Goal: Task Accomplishment & Management: Complete application form

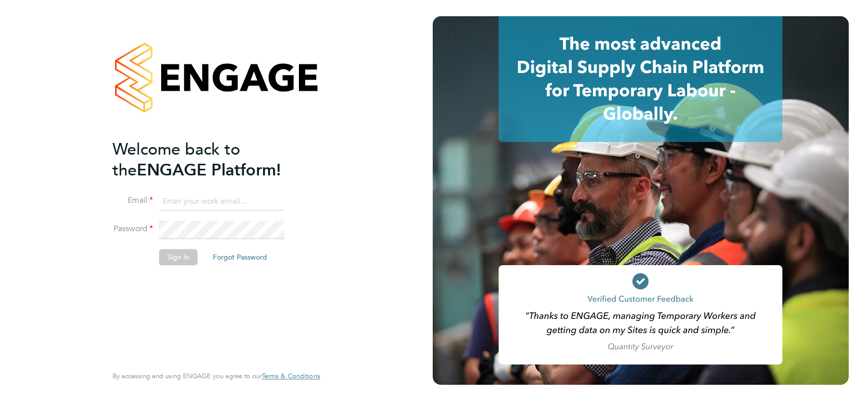
type input "colin2009999@googlemail.com"
click at [173, 259] on button "Sign In" at bounding box center [178, 257] width 39 height 16
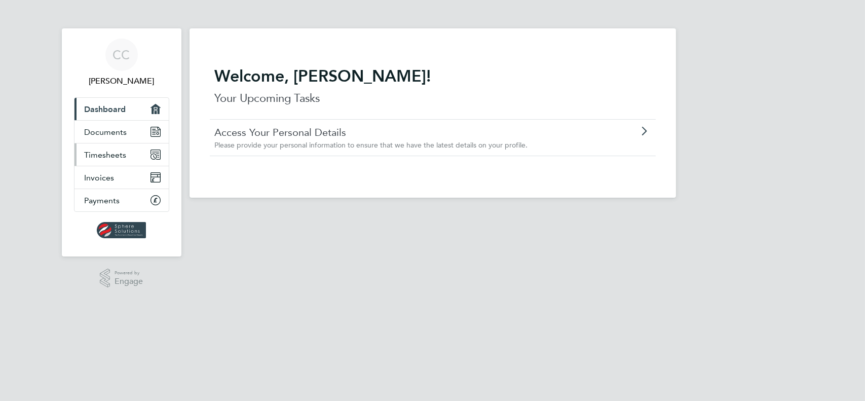
click at [102, 155] on span "Timesheets" at bounding box center [106, 155] width 42 height 10
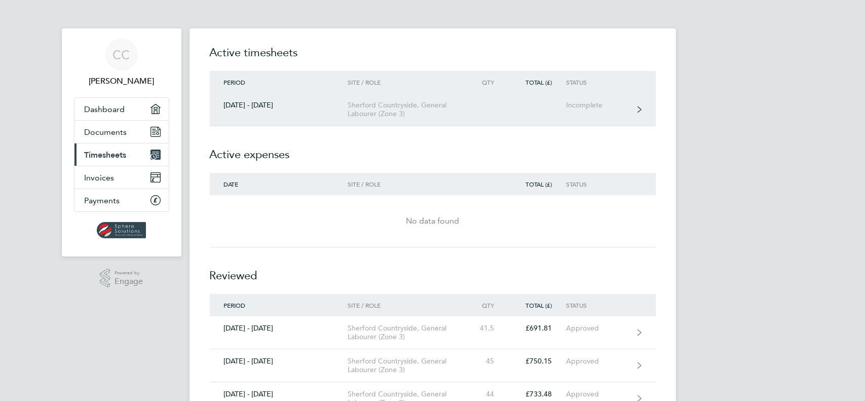
click at [586, 103] on div "Incomplete" at bounding box center [597, 105] width 62 height 9
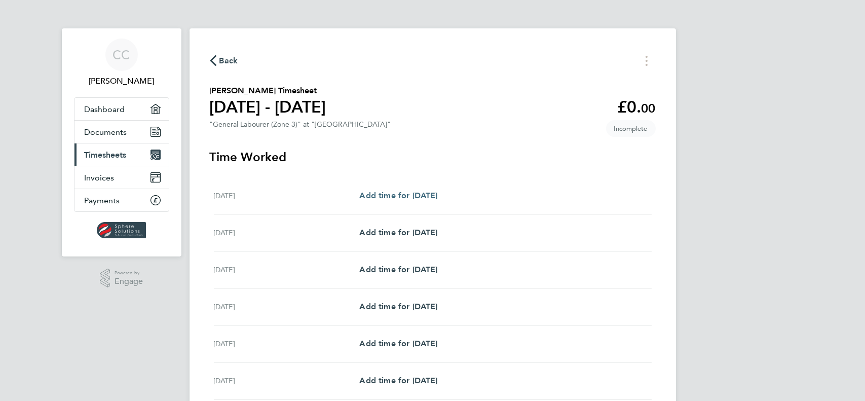
click at [432, 198] on span "Add time for [DATE]" at bounding box center [398, 196] width 78 height 10
select select "30"
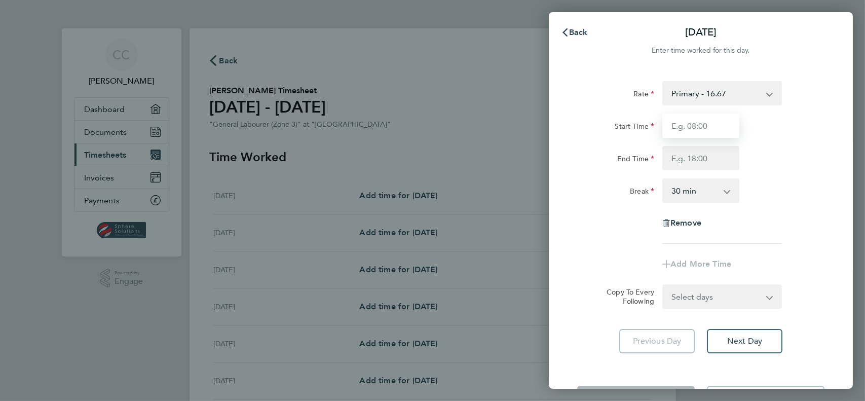
click at [685, 117] on input "Start Time" at bounding box center [701, 126] width 77 height 24
type input "07:30"
click at [698, 162] on input "End Time" at bounding box center [701, 158] width 77 height 24
type input "17:00"
click at [771, 207] on div "Rate Primary - 16.67 Start Time 07:30 End Time 17:00 Break 0 min 15 min 30 min …" at bounding box center [700, 162] width 247 height 163
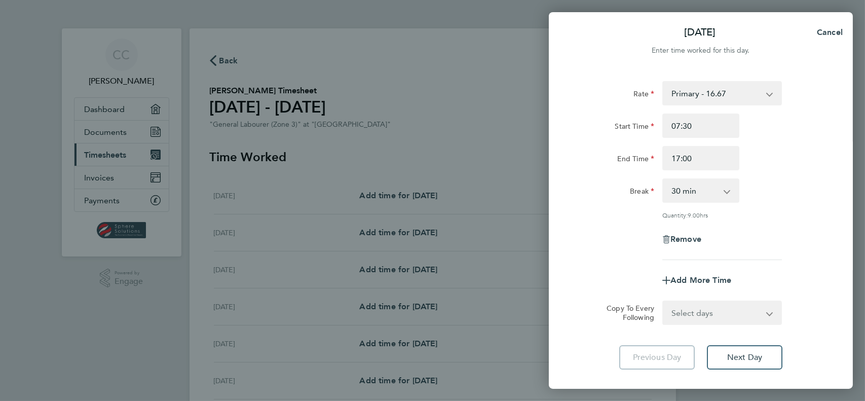
click at [774, 248] on div "Remove" at bounding box center [700, 239] width 255 height 24
click at [740, 358] on span "Next Day" at bounding box center [744, 357] width 35 height 10
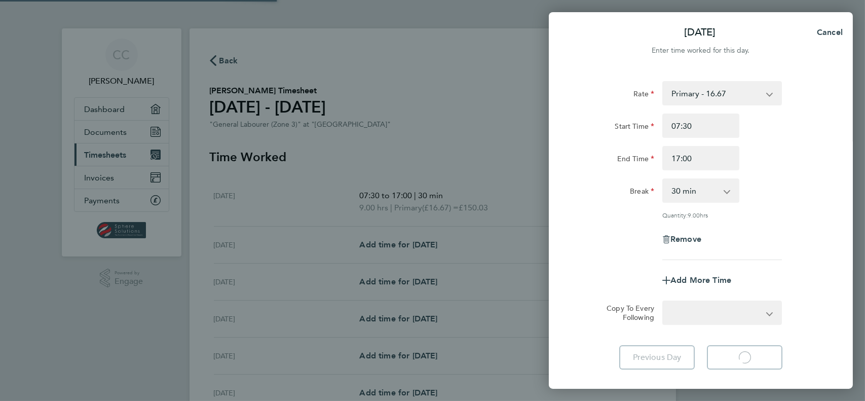
select select "30"
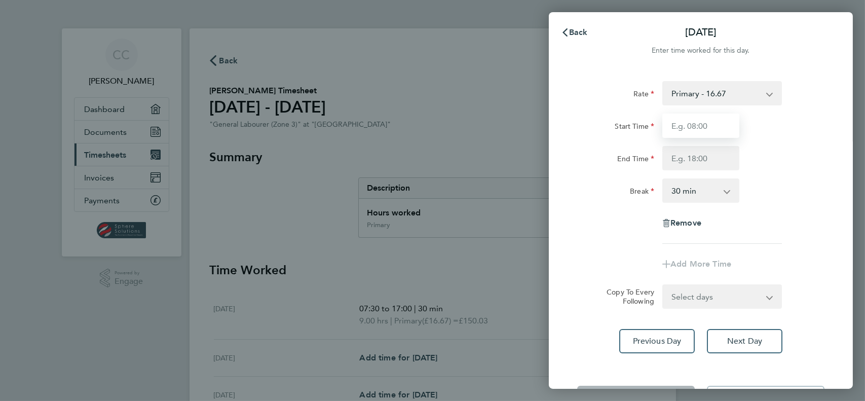
click at [688, 129] on input "Start Time" at bounding box center [701, 126] width 77 height 24
type input "07:30"
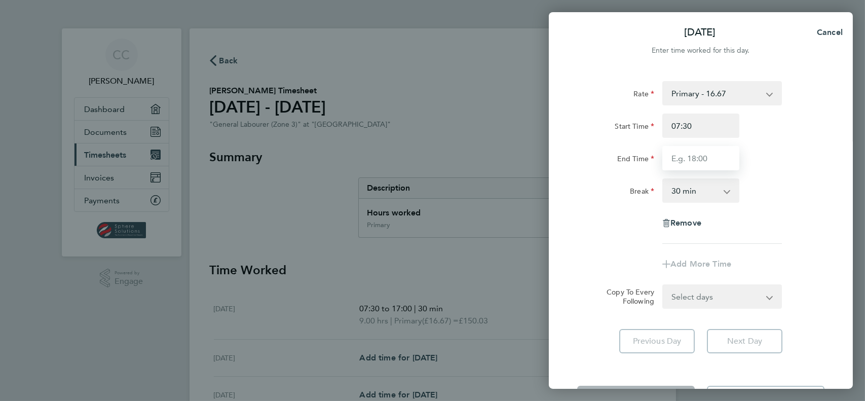
click at [694, 155] on input "End Time" at bounding box center [701, 158] width 77 height 24
type input "17:00"
click at [799, 237] on div "Rate Primary - 16.67 Start Time 07:30 End Time 17:00 Break 0 min 15 min 30 min …" at bounding box center [700, 162] width 247 height 163
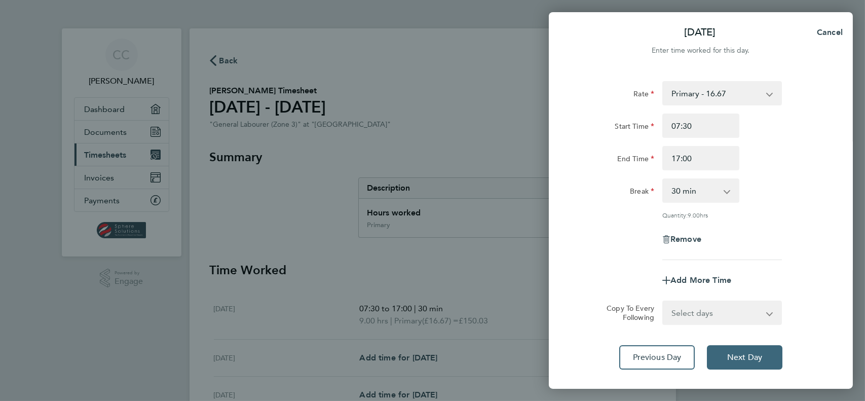
click at [747, 354] on span "Next Day" at bounding box center [744, 357] width 35 height 10
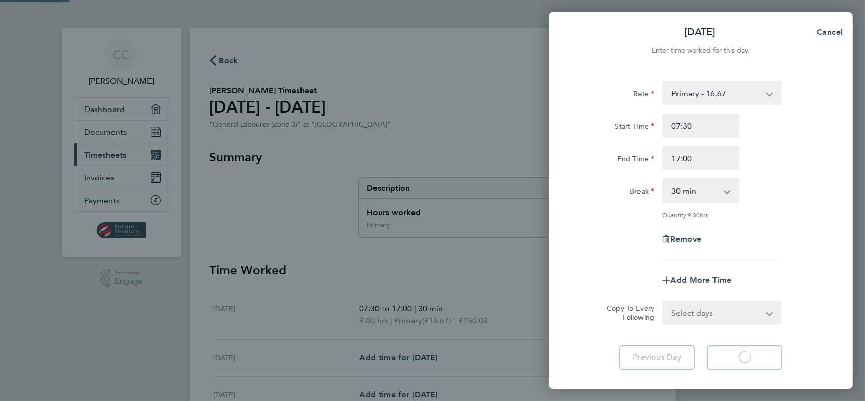
select select "30"
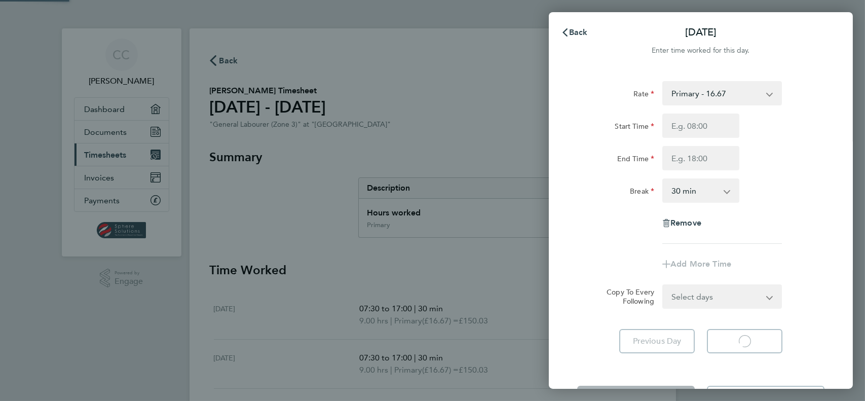
select select "30"
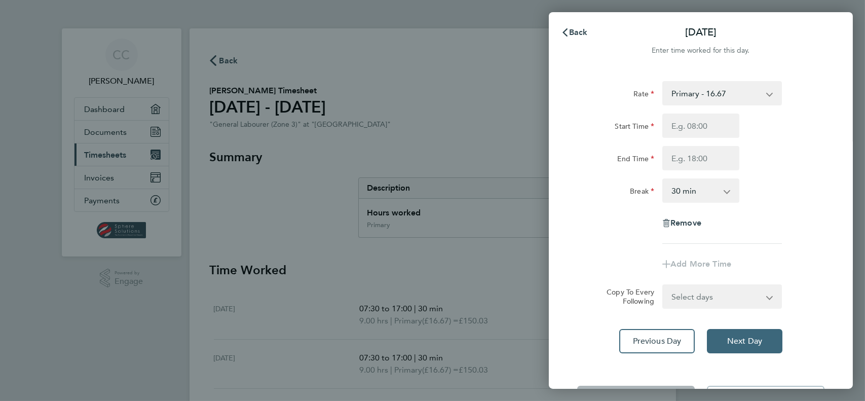
click at [753, 344] on span "Next Day" at bounding box center [744, 341] width 35 height 10
select select "30"
click at [687, 121] on input "Start Time" at bounding box center [701, 126] width 77 height 24
type input "07:30"
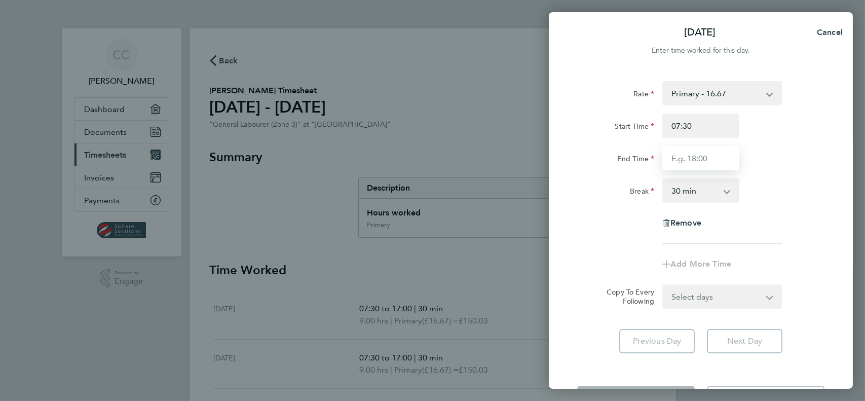
click at [692, 157] on input "End Time" at bounding box center [701, 158] width 77 height 24
type input "17:00"
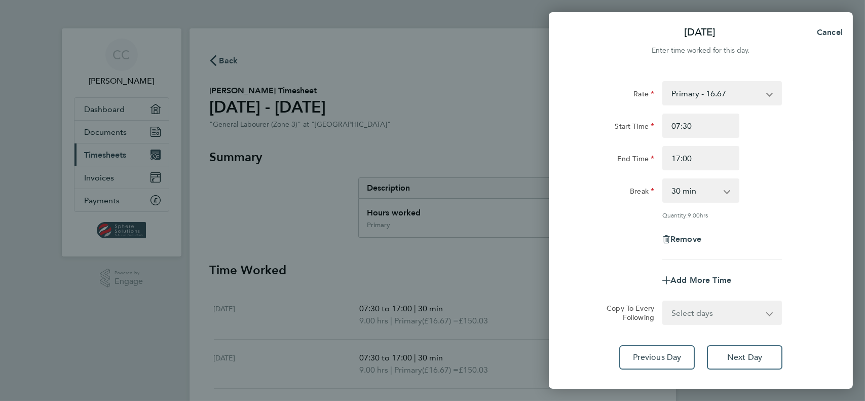
click at [809, 207] on div "Rate Primary - 16.67 Start Time 07:30 End Time 17:00 Break 0 min 15 min 30 min …" at bounding box center [700, 170] width 247 height 179
click at [784, 230] on div "Remove" at bounding box center [700, 239] width 255 height 24
click at [749, 356] on span "Next Day" at bounding box center [744, 357] width 35 height 10
select select "30"
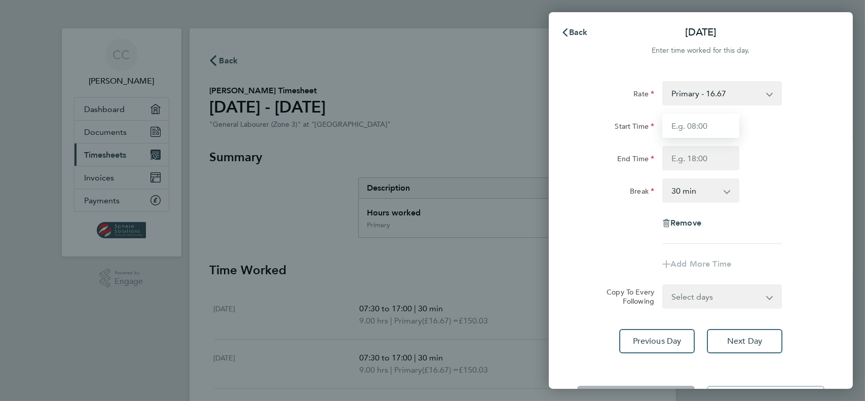
click at [689, 127] on input "Start Time" at bounding box center [701, 126] width 77 height 24
type input "07:30"
click at [693, 153] on input "End Time" at bounding box center [701, 158] width 77 height 24
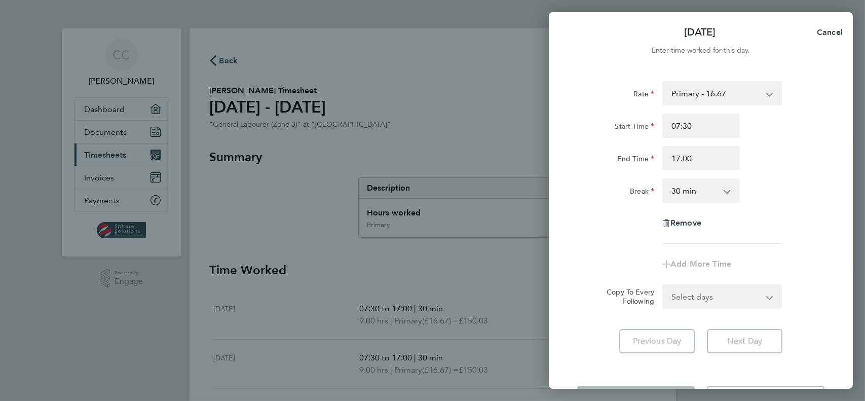
type input "17:00"
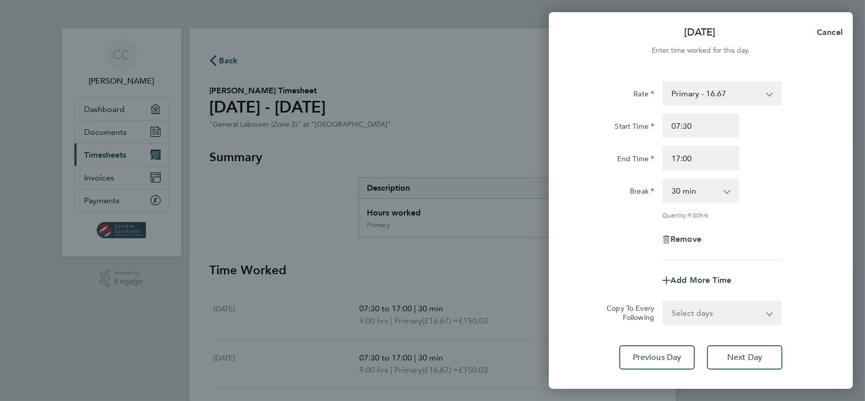
click at [863, 205] on div "[DATE] Cancel Enter time worked for this day. Rate Primary - 16.67 Start Time 0…" at bounding box center [432, 200] width 865 height 401
click at [754, 352] on span "Next Day" at bounding box center [744, 357] width 35 height 10
select select "30"
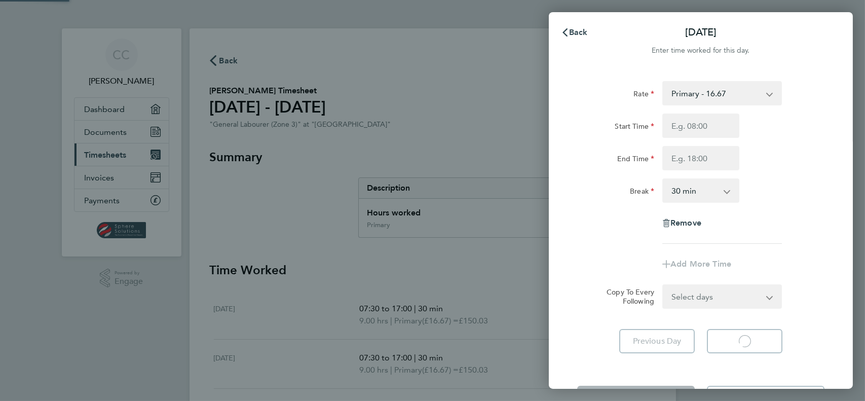
select select "30"
click at [572, 34] on span "Back" at bounding box center [578, 32] width 19 height 10
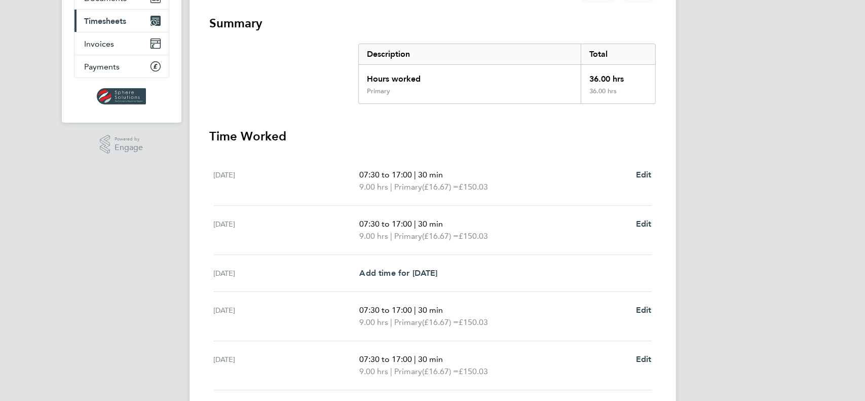
scroll to position [134, 0]
click at [409, 184] on span "Primary" at bounding box center [408, 187] width 28 height 12
click at [643, 173] on span "Edit" at bounding box center [644, 175] width 16 height 10
select select "30"
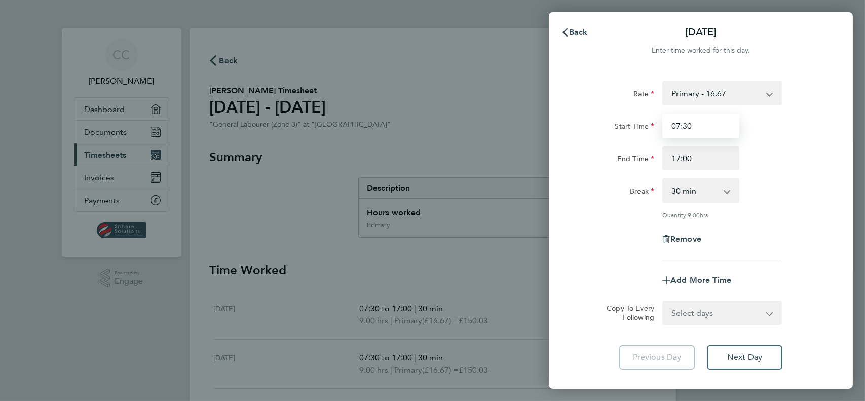
click at [678, 125] on input "07:30" at bounding box center [701, 126] width 77 height 24
click at [692, 123] on input "07:30" at bounding box center [701, 126] width 77 height 24
drag, startPoint x: 117, startPoint y: 319, endPoint x: 145, endPoint y: 307, distance: 30.9
click at [117, 318] on div "Back [DATE] Enter time worked for this day. Rate Primary - 16.67 Start Time 07:…" at bounding box center [432, 200] width 865 height 401
click at [570, 32] on span "Back" at bounding box center [578, 32] width 19 height 10
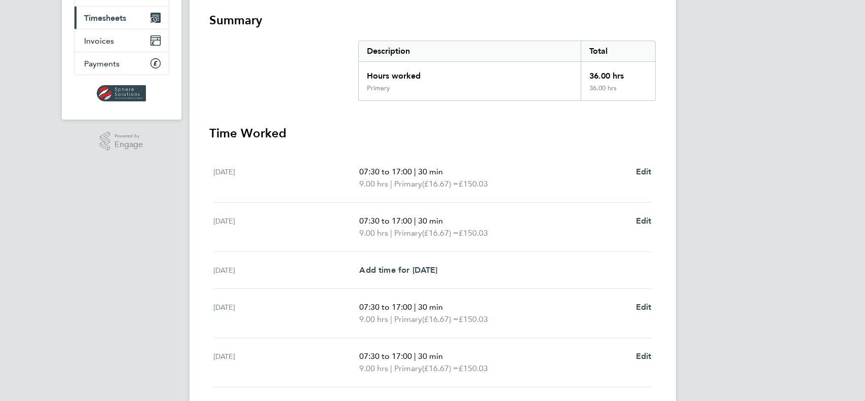
scroll to position [152, 0]
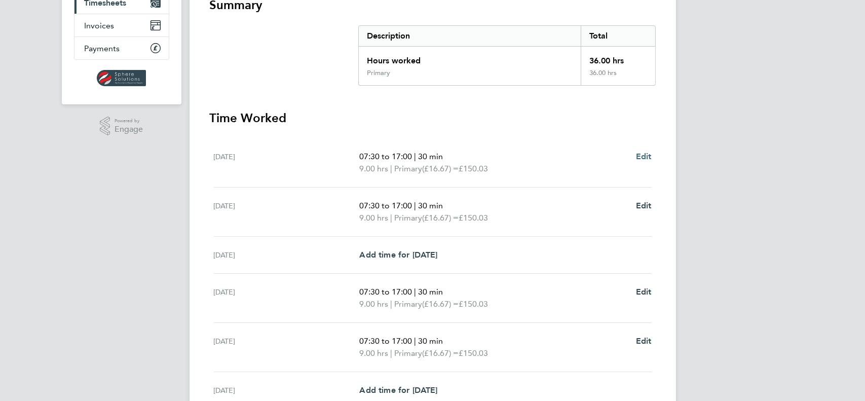
click at [649, 156] on span "Edit" at bounding box center [644, 157] width 16 height 10
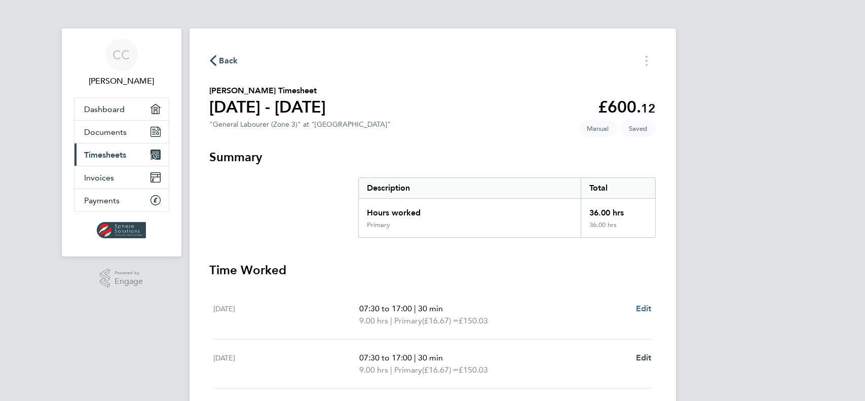
select select "30"
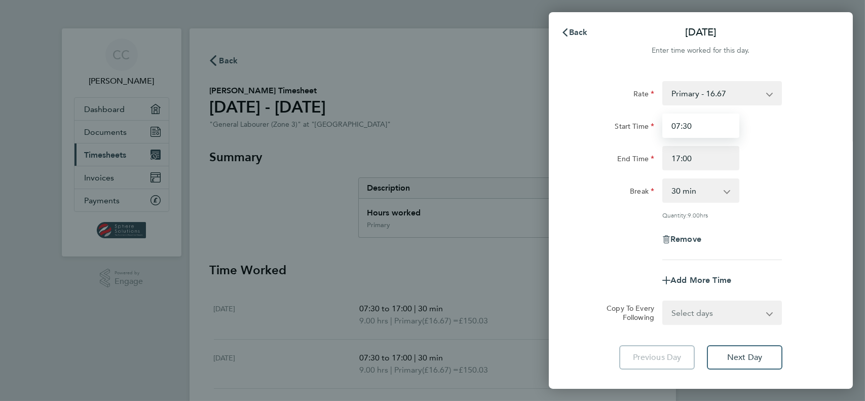
click at [683, 121] on input "07:30" at bounding box center [701, 126] width 77 height 24
drag, startPoint x: 701, startPoint y: 124, endPoint x: 636, endPoint y: 132, distance: 65.0
click at [636, 132] on div "Start Time 07:30" at bounding box center [700, 126] width 255 height 24
click at [769, 106] on div "Rate Primary - 16.67 Start Time 07:30 End Time 17:00 Break 0 min 15 min 30 min …" at bounding box center [700, 170] width 247 height 179
click at [745, 359] on span "Next Day" at bounding box center [744, 357] width 35 height 10
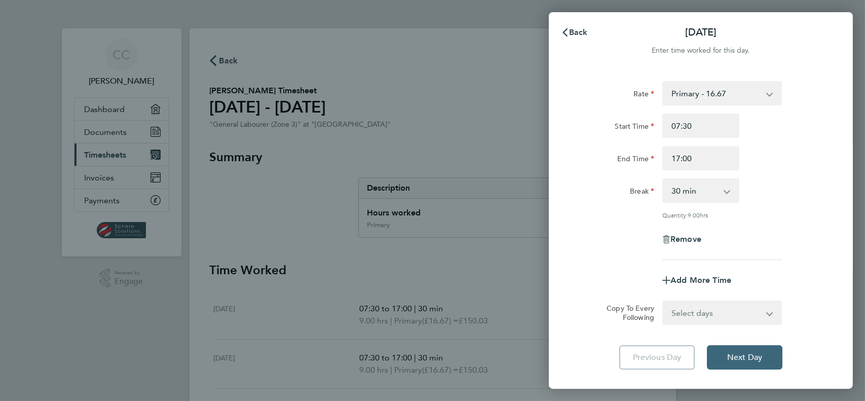
select select "30"
click at [744, 354] on span "Next Day" at bounding box center [744, 357] width 35 height 10
select select "30"
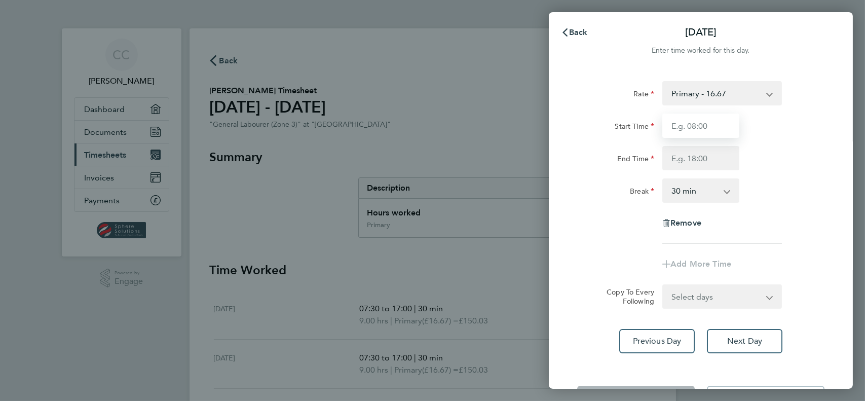
click at [688, 123] on input "Start Time" at bounding box center [701, 126] width 77 height 24
type input "07:30"
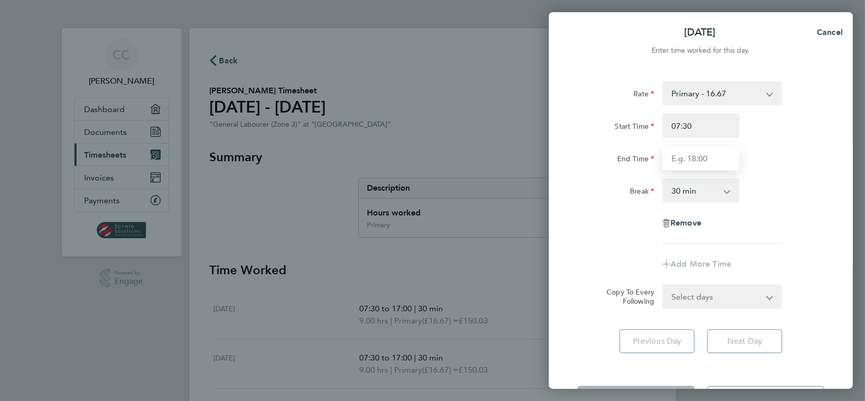
click at [695, 159] on input "End Time" at bounding box center [701, 158] width 77 height 24
type input "17:00"
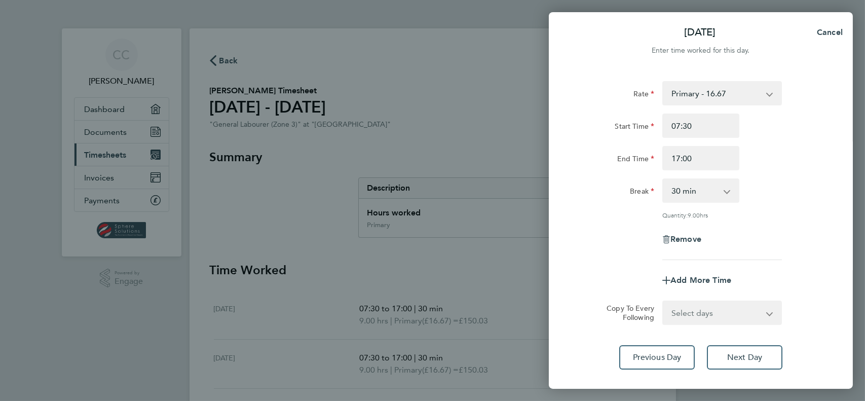
click at [826, 223] on div "Rate Primary - 16.67 Start Time 07:30 End Time 17:00 Break 0 min 15 min 30 min …" at bounding box center [701, 225] width 304 height 313
click at [754, 351] on button "Next Day" at bounding box center [745, 357] width 76 height 24
select select "30"
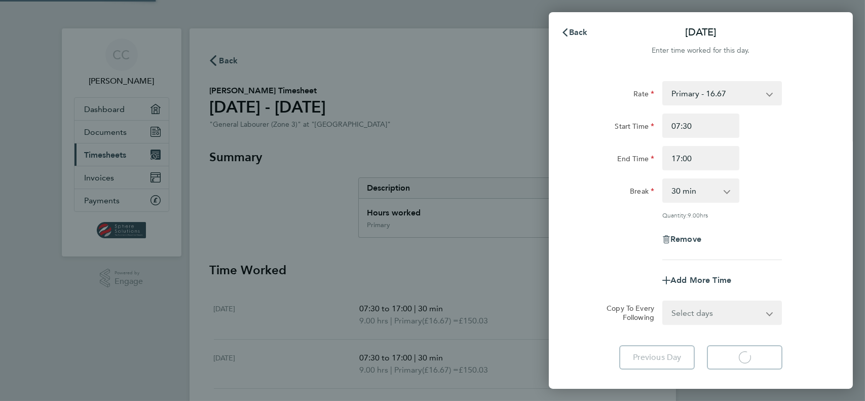
select select "30"
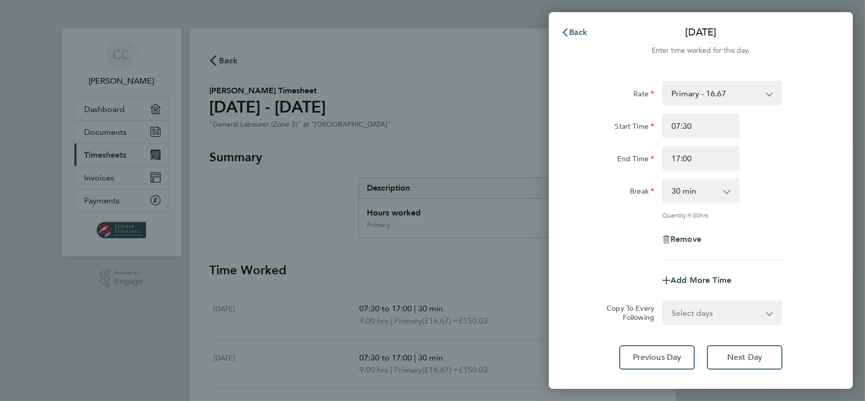
click at [571, 36] on span "Back" at bounding box center [578, 32] width 19 height 10
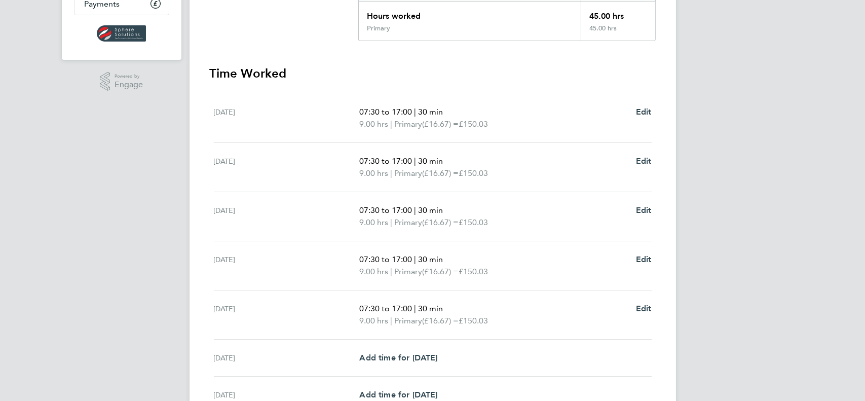
scroll to position [298, 0]
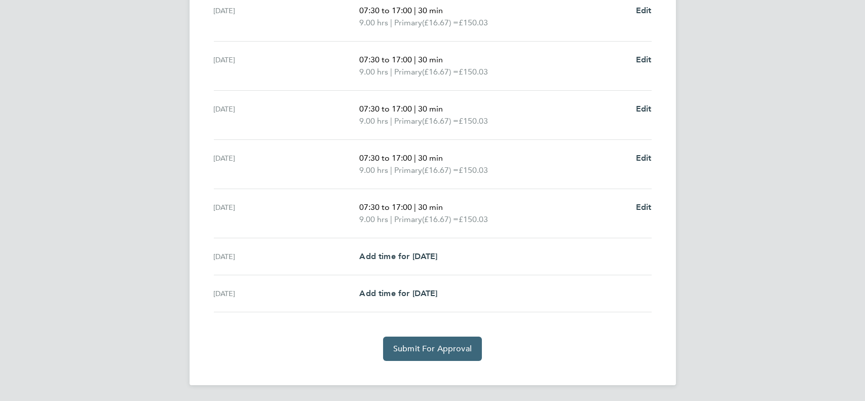
click at [448, 353] on button "Submit For Approval" at bounding box center [432, 349] width 99 height 24
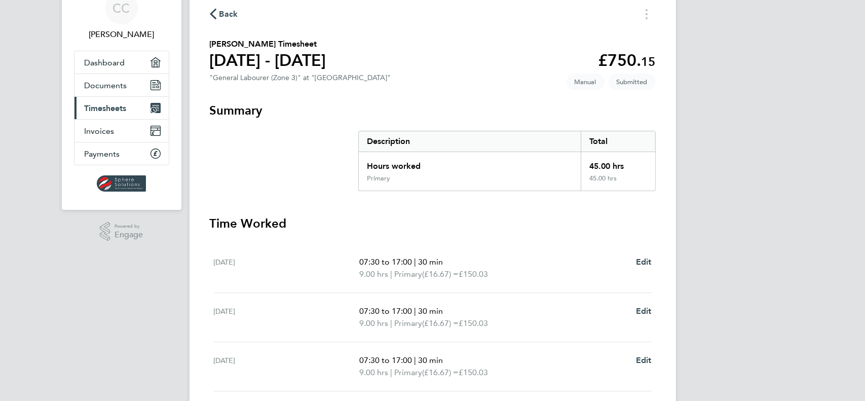
scroll to position [0, 0]
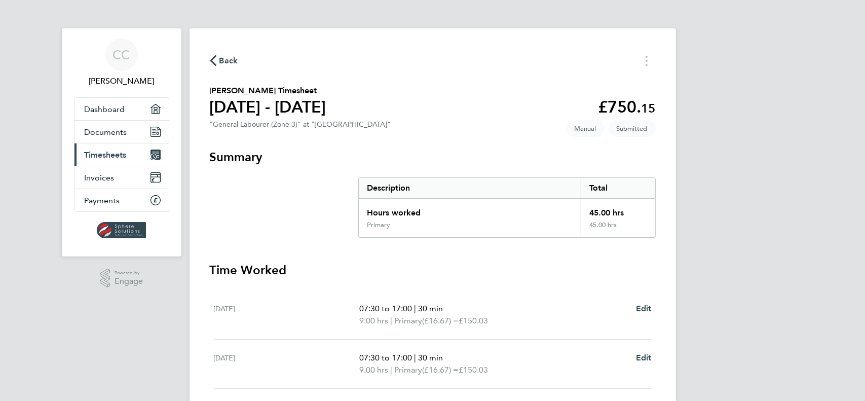
click at [216, 61] on span "Back" at bounding box center [224, 60] width 28 height 10
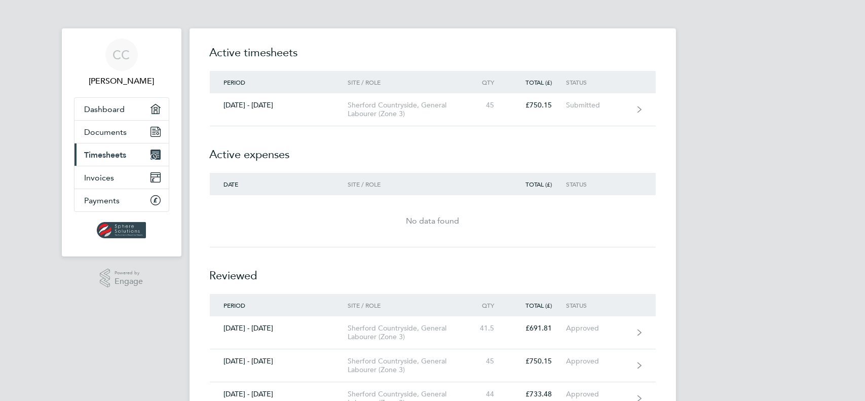
drag, startPoint x: 117, startPoint y: 0, endPoint x: 522, endPoint y: 132, distance: 425.9
click at [522, 132] on h2 "Active expenses" at bounding box center [433, 149] width 446 height 47
click at [375, 56] on h2 "Active timesheets" at bounding box center [433, 58] width 446 height 26
